Goal: Task Accomplishment & Management: Manage account settings

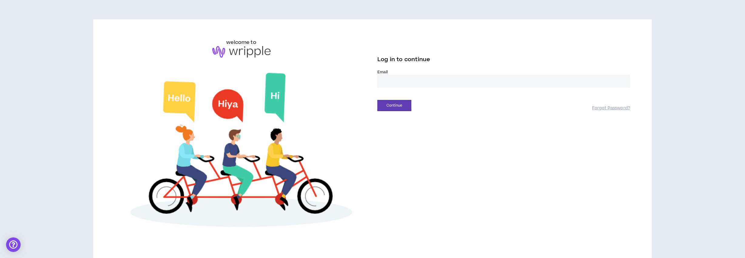
click at [441, 79] on input "email" at bounding box center [503, 81] width 253 height 13
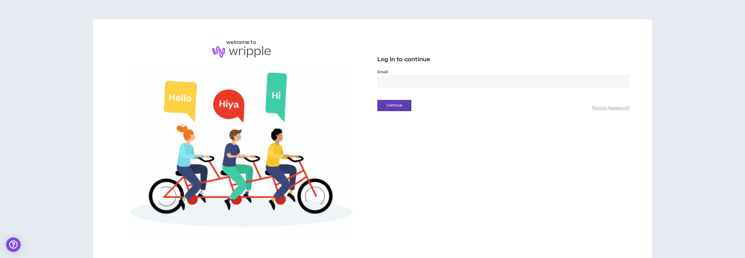
type input "**********"
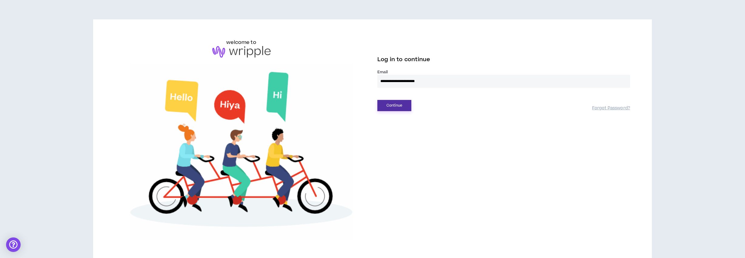
click at [400, 109] on button "Continue" at bounding box center [394, 105] width 34 height 11
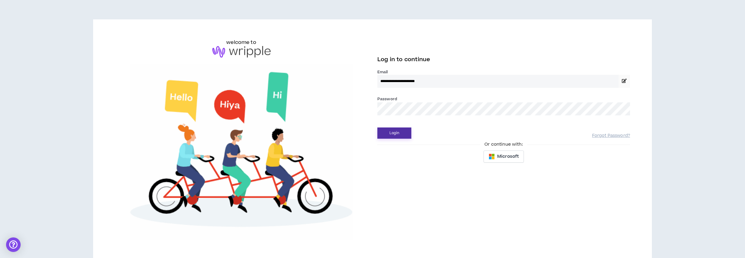
click at [400, 136] on button "Login" at bounding box center [394, 133] width 34 height 11
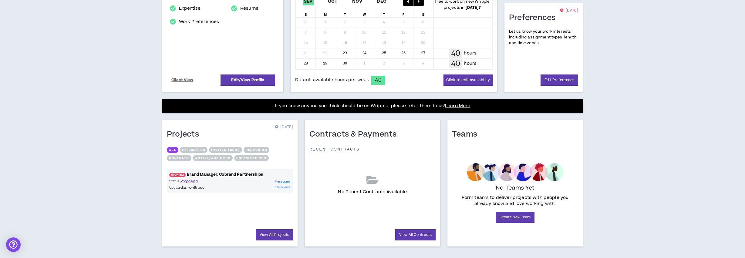
scroll to position [151, 0]
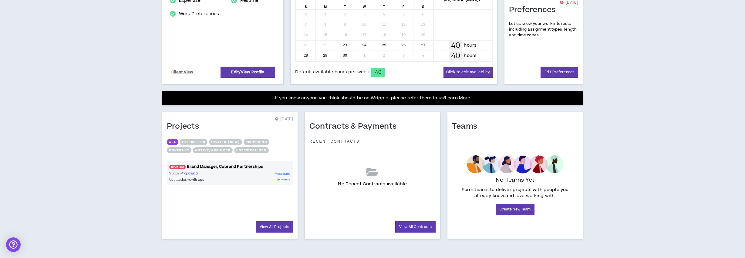
click at [248, 174] on div "Status: Proposing Updated: a month ago Messages Interviews" at bounding box center [230, 177] width 126 height 12
click at [235, 167] on link "UPDATED! Brand Manager, Cobrand Partnerships" at bounding box center [230, 167] width 126 height 6
